Goal: Register for event/course

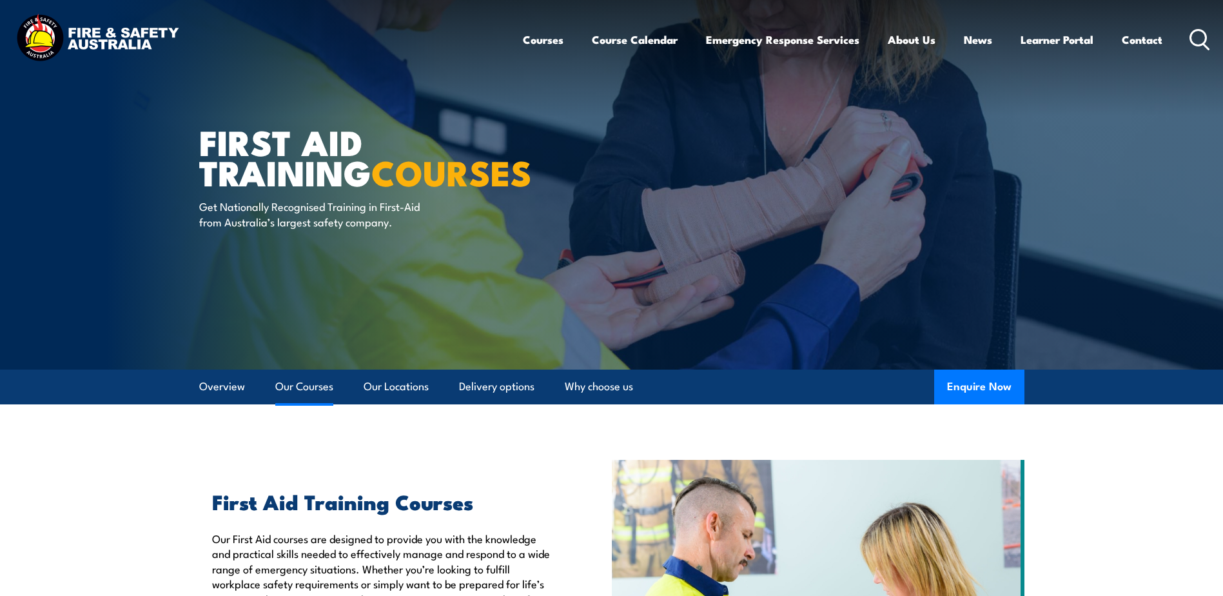
click at [287, 384] on link "Our Courses" at bounding box center [304, 386] width 58 height 34
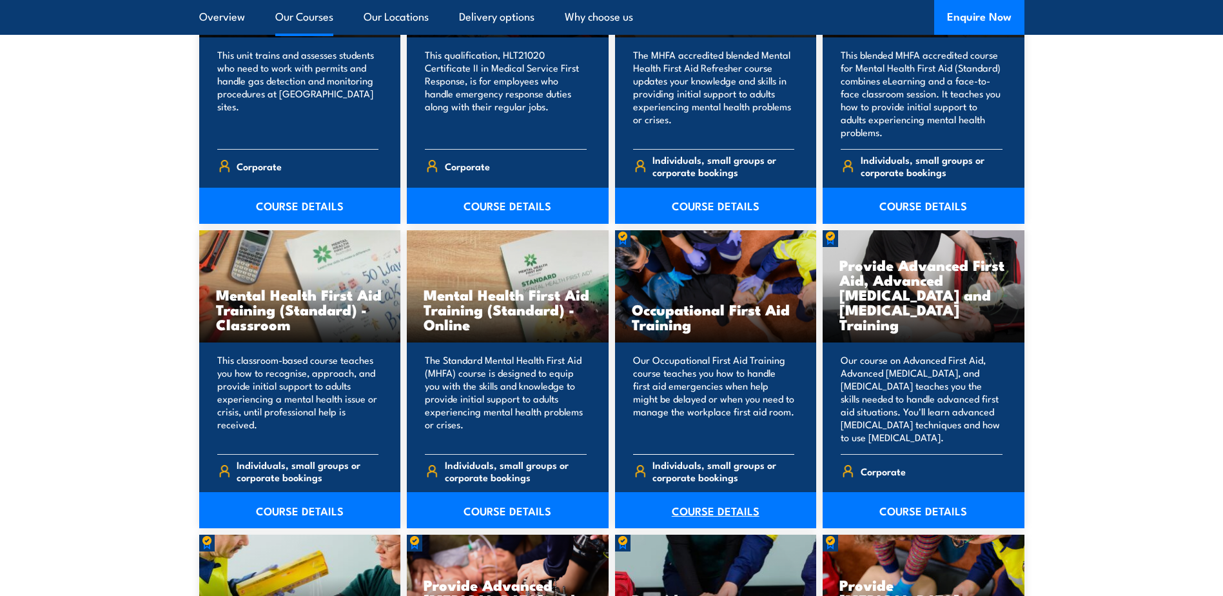
scroll to position [1257, 0]
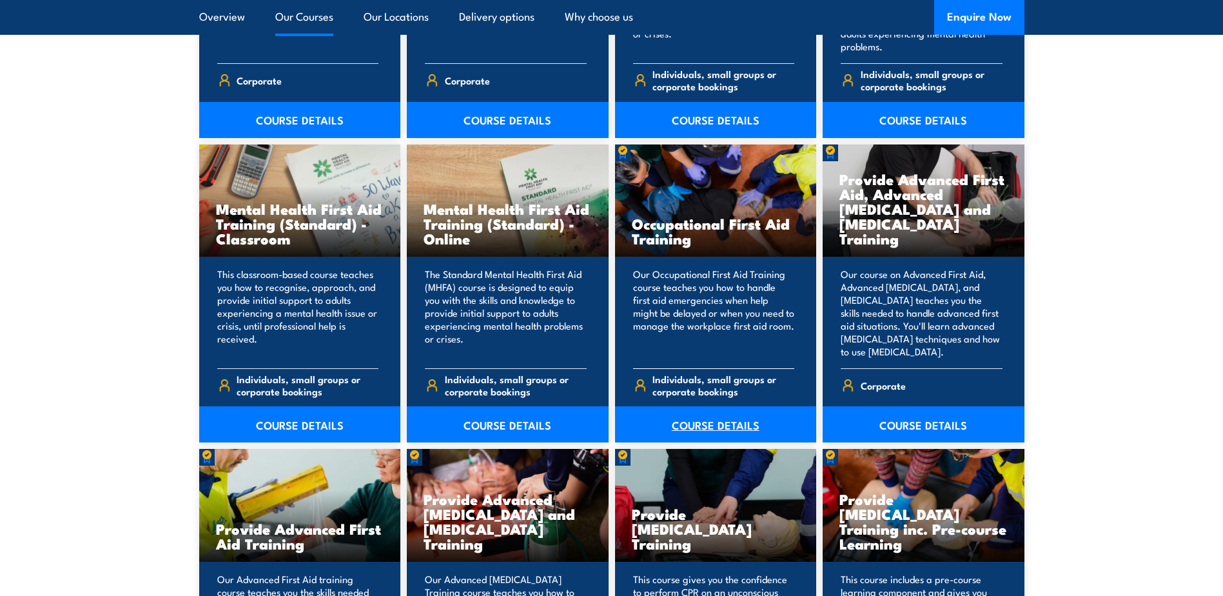
click at [707, 426] on link "COURSE DETAILS" at bounding box center [716, 424] width 202 height 36
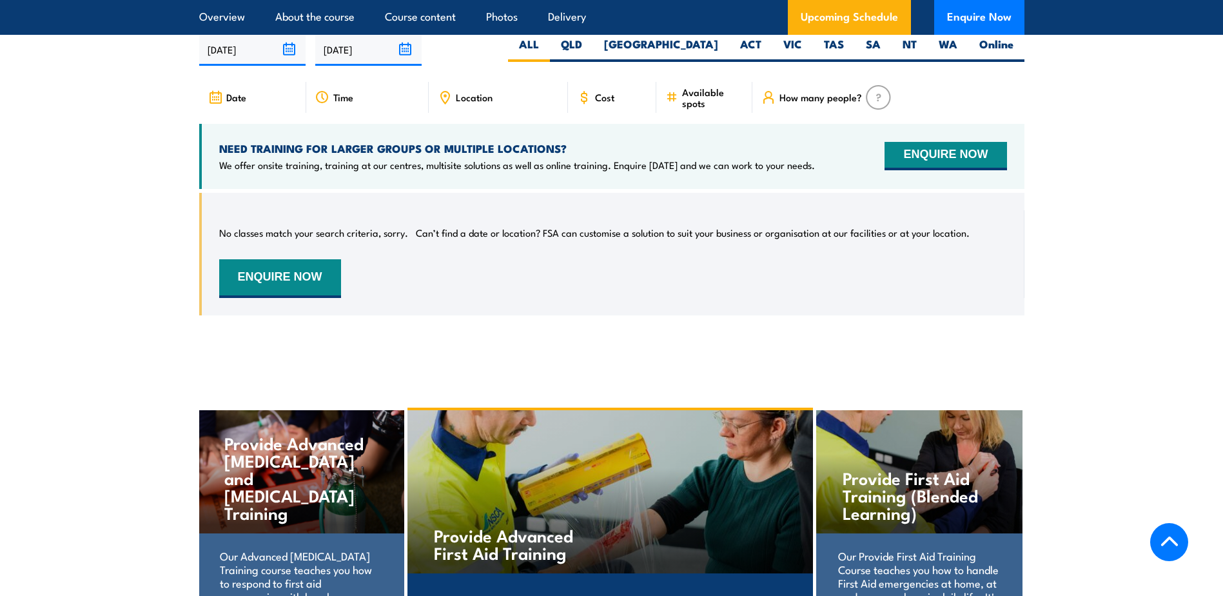
scroll to position [2214, 0]
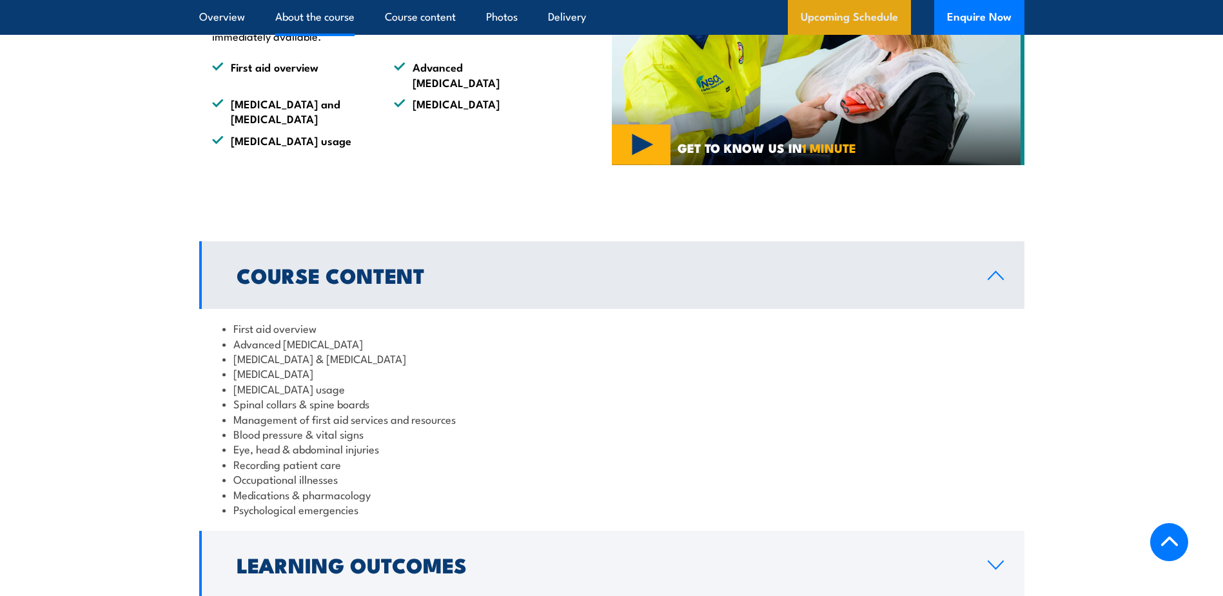
click at [838, 23] on link "Upcoming Schedule" at bounding box center [849, 17] width 123 height 35
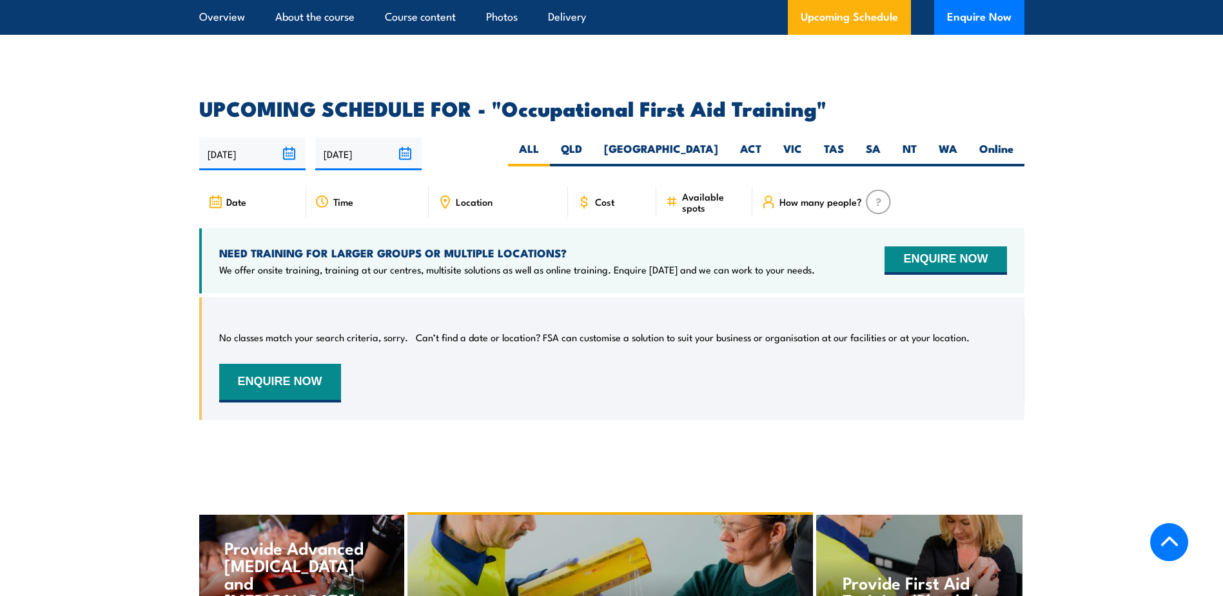
scroll to position [2259, 0]
click at [593, 142] on label "QLD" at bounding box center [571, 154] width 43 height 25
click at [591, 142] on input "QLD" at bounding box center [586, 146] width 8 height 8
radio input "true"
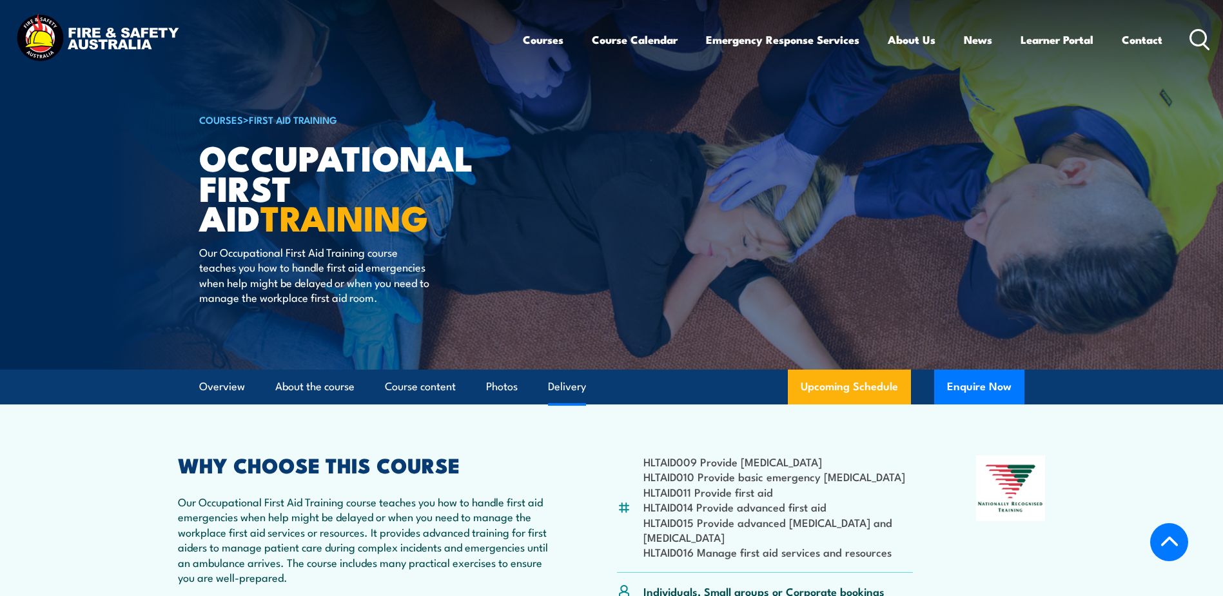
select select "1"
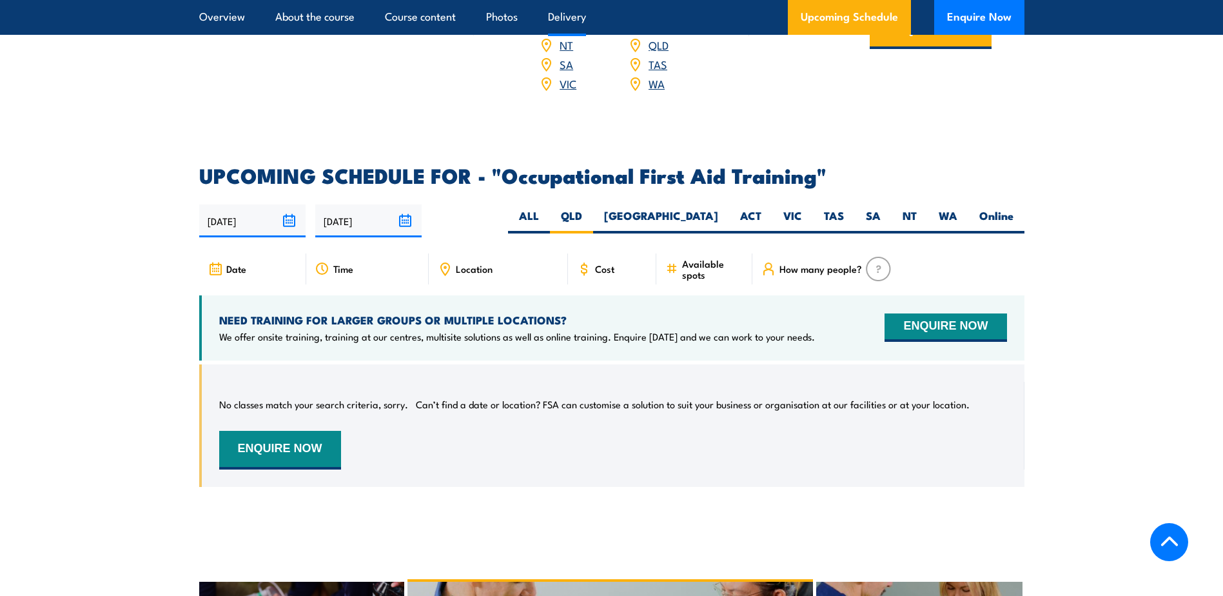
scroll to position [2324, 0]
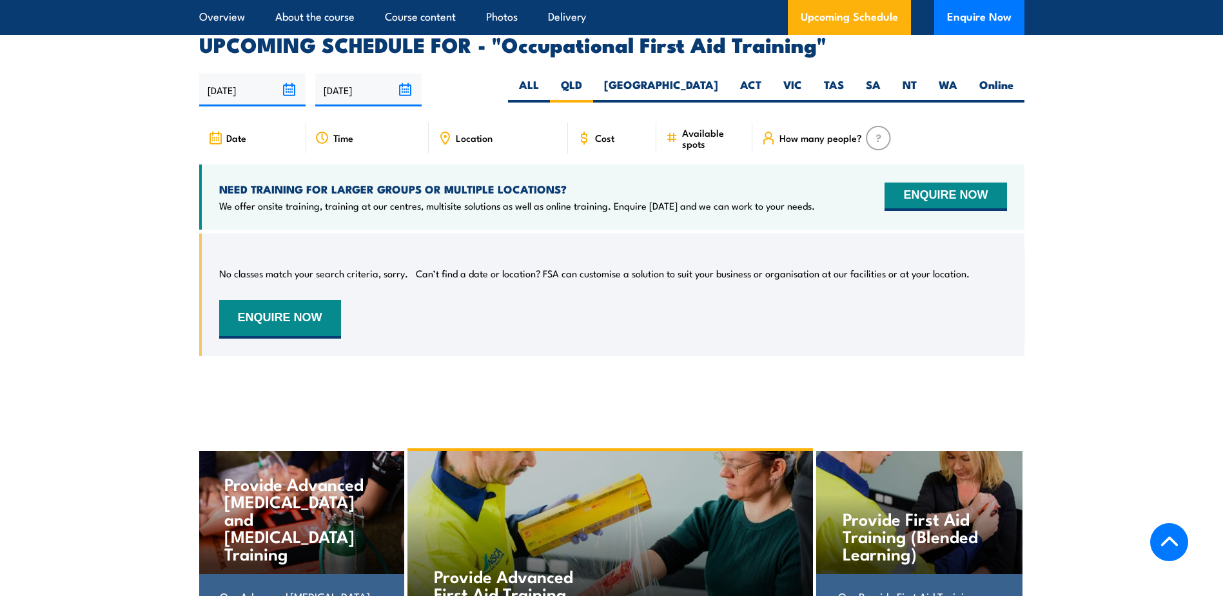
click at [360, 74] on input "[DATE]" at bounding box center [368, 90] width 106 height 33
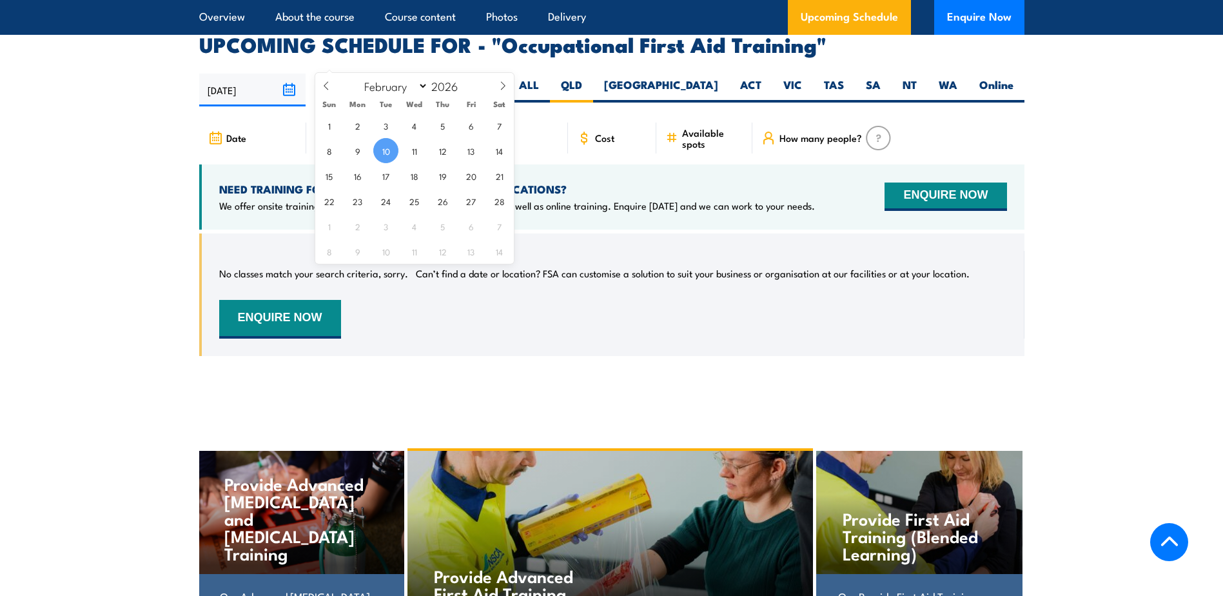
click at [368, 74] on input "[DATE]" at bounding box center [368, 90] width 106 height 33
